Goal: Go to known website: Access a specific website the user already knows

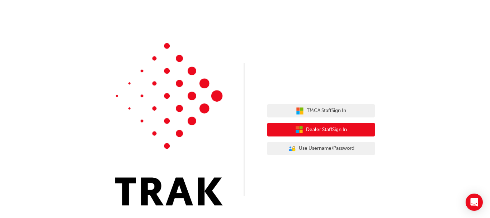
click at [330, 132] on span "Dealer Staff Sign In" at bounding box center [326, 130] width 41 height 8
click at [301, 127] on icon "button" at bounding box center [301, 127] width 3 height 3
click at [347, 131] on span "Dealer Staff Sign In" at bounding box center [326, 130] width 41 height 8
click at [320, 132] on span "Dealer Staff Sign In" at bounding box center [326, 130] width 41 height 8
click at [291, 127] on button "Dealer Staff Sign In" at bounding box center [321, 130] width 108 height 14
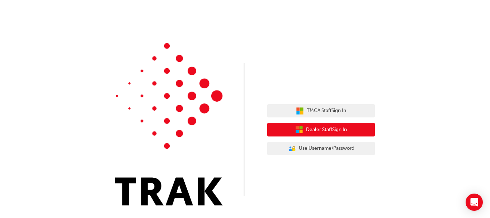
click at [291, 127] on button "Dealer Staff Sign In" at bounding box center [321, 130] width 108 height 14
